Goal: Task Accomplishment & Management: Manage account settings

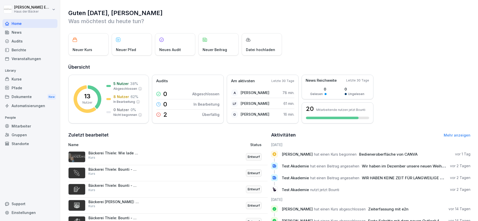
click at [32, 79] on div "Kurse" at bounding box center [30, 79] width 55 height 9
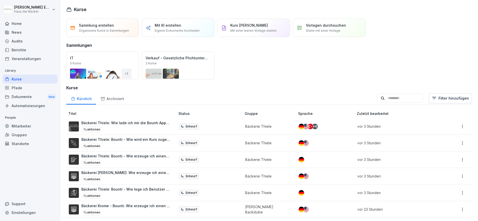
click at [32, 90] on div "Pfade" at bounding box center [30, 88] width 55 height 9
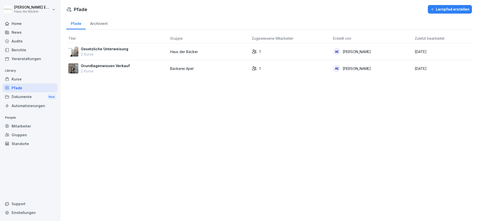
click at [32, 100] on div "Dokumente New" at bounding box center [30, 96] width 55 height 9
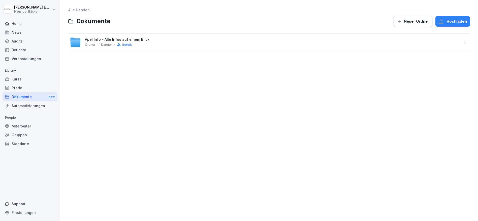
click at [32, 107] on div "Automatisierungen" at bounding box center [30, 106] width 55 height 9
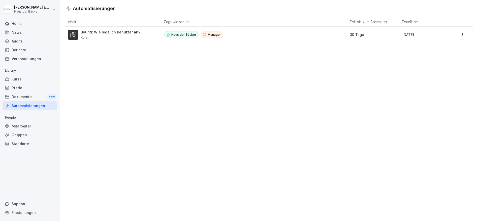
click at [32, 128] on div "Mitarbeiter" at bounding box center [30, 126] width 55 height 9
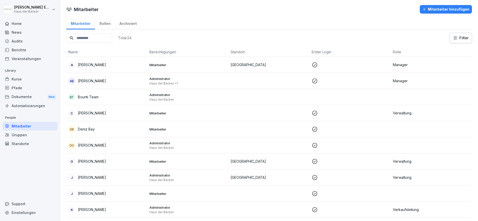
click at [35, 144] on div "Standorte" at bounding box center [30, 144] width 55 height 9
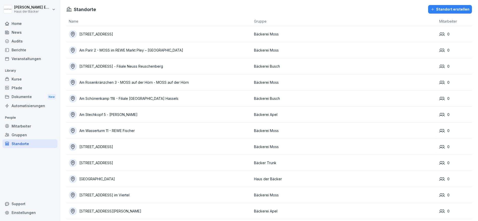
click at [27, 136] on div "Gruppen" at bounding box center [30, 135] width 55 height 9
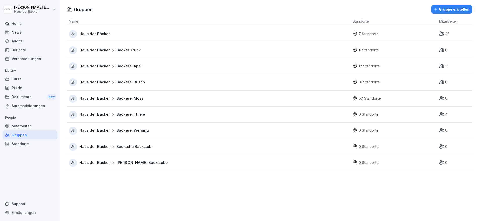
click at [140, 65] on span "Bäckerei Apel" at bounding box center [128, 66] width 25 height 6
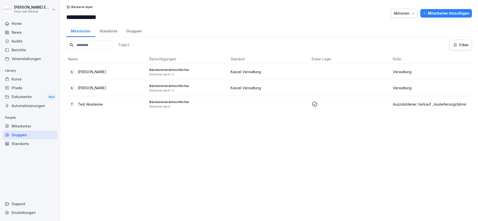
click at [107, 32] on div "Standorte" at bounding box center [108, 30] width 27 height 13
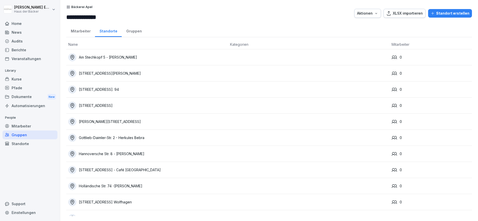
click at [442, 14] on div "Standort erstellen" at bounding box center [450, 14] width 39 height 6
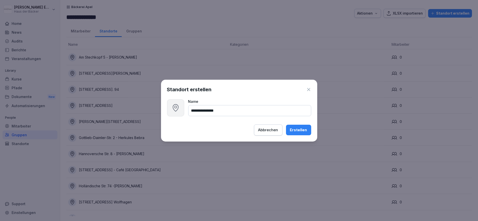
type input "**********"
click at [301, 131] on div "Erstellen" at bounding box center [298, 130] width 17 height 6
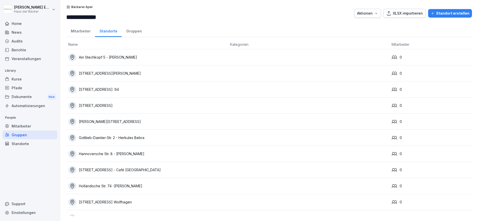
click at [40, 132] on div "Gruppen" at bounding box center [30, 135] width 55 height 9
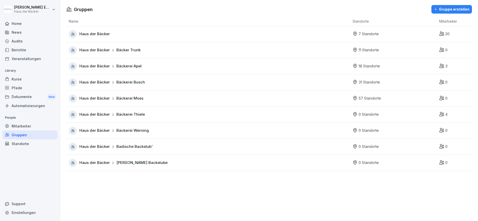
click at [125, 115] on span "Bäckerei Thiele" at bounding box center [130, 115] width 28 height 6
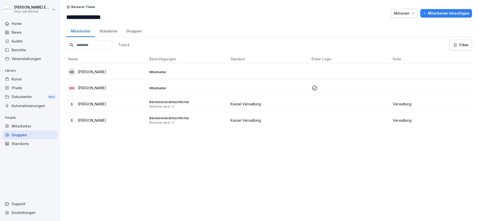
click at [440, 13] on div "Mitarbeiter hinzufügen" at bounding box center [446, 14] width 47 height 6
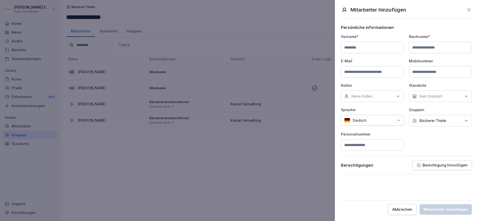
click at [469, 10] on icon at bounding box center [469, 10] width 4 height 4
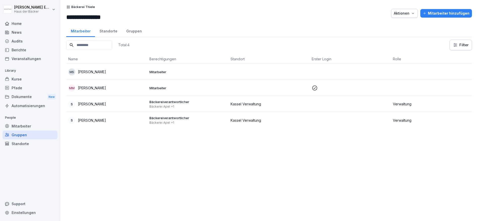
click at [109, 33] on div "Standorte" at bounding box center [108, 30] width 27 height 13
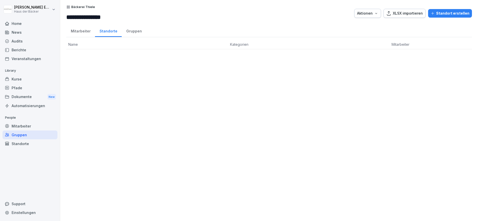
click at [445, 15] on div "Standort erstellen" at bounding box center [450, 14] width 39 height 6
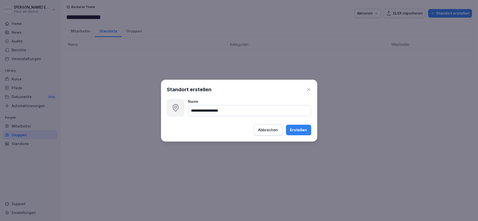
type input "**********"
click at [304, 132] on div "Erstellen" at bounding box center [298, 130] width 17 height 6
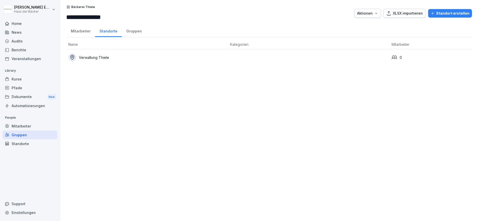
click at [102, 56] on div "Verwaltung Thiele" at bounding box center [147, 57] width 158 height 8
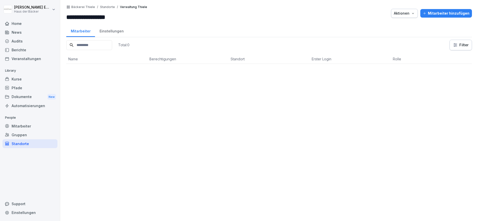
click at [104, 93] on div "Total: 0 Filter Name Berechtigungen Standort Erster Login Rolle" at bounding box center [269, 128] width 406 height 177
click at [41, 148] on div "Home News Audits Berichte Veranstaltungen Library Kurse Pfade Dokumente New Aut…" at bounding box center [30, 117] width 55 height 203
click at [41, 144] on div "Standorte" at bounding box center [30, 144] width 55 height 9
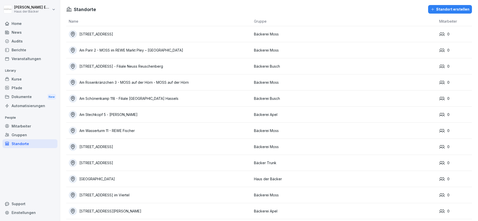
click at [33, 21] on div "Home" at bounding box center [30, 23] width 55 height 9
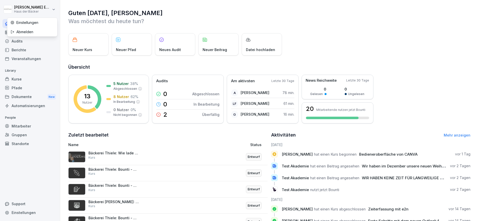
click at [33, 7] on html "[PERSON_NAME] Haus der Bäcker Home News Audits Berichte Veranstaltungen Library…" at bounding box center [239, 110] width 478 height 221
click at [40, 28] on div "Abmelden" at bounding box center [32, 31] width 50 height 9
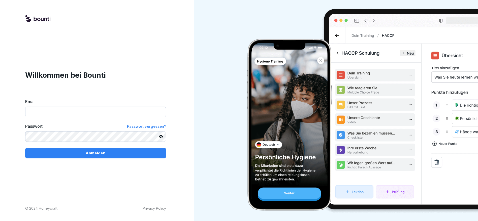
click at [74, 110] on input "Email" at bounding box center [95, 112] width 141 height 11
paste input "**********"
type input "**********"
click at [69, 70] on div "**********" at bounding box center [95, 110] width 191 height 221
click at [113, 152] on div "Anmelden" at bounding box center [95, 154] width 133 height 6
